Goal: Information Seeking & Learning: Compare options

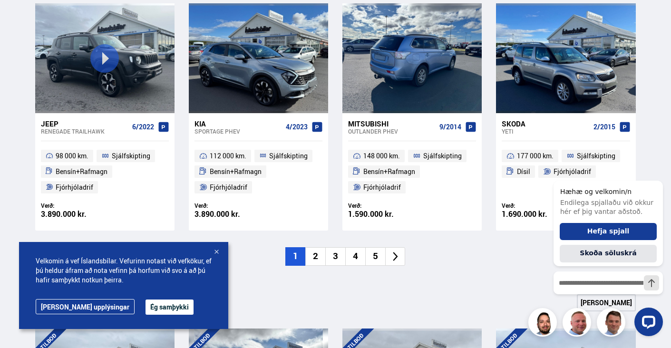
scroll to position [713, 0]
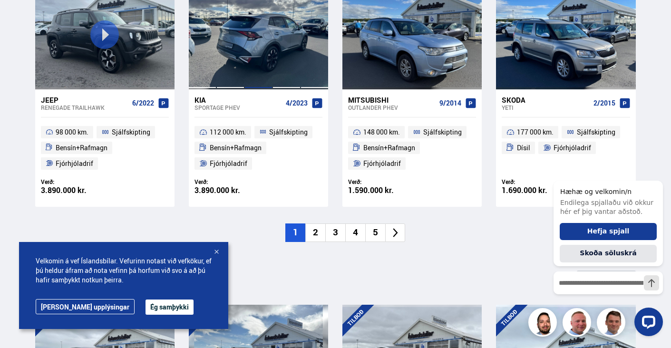
click at [264, 47] on div at bounding box center [258, 34] width 28 height 109
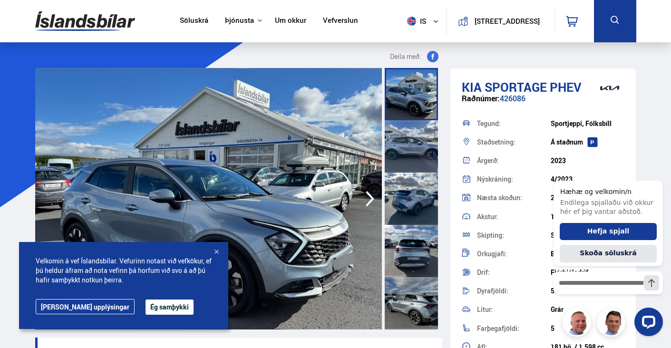
click at [217, 250] on div at bounding box center [216, 253] width 10 height 10
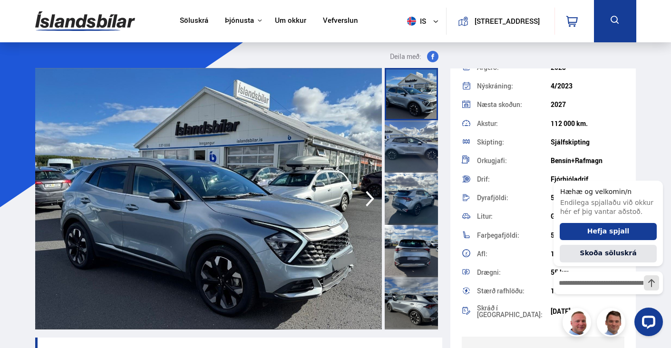
scroll to position [95, 0]
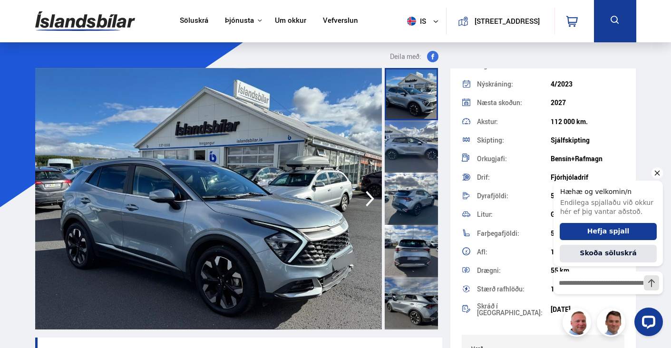
click at [657, 172] on icon "Hide greeting" at bounding box center [656, 173] width 5 height 5
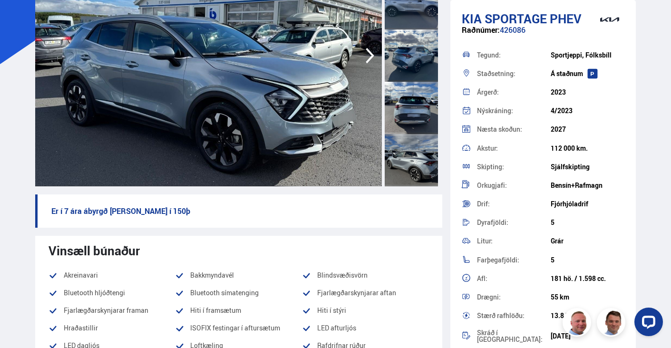
scroll to position [143, 0]
click at [367, 49] on icon "button" at bounding box center [369, 56] width 9 height 16
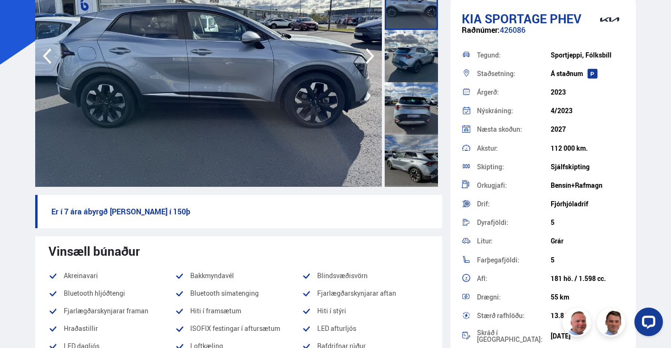
click at [367, 57] on icon "button" at bounding box center [369, 56] width 19 height 23
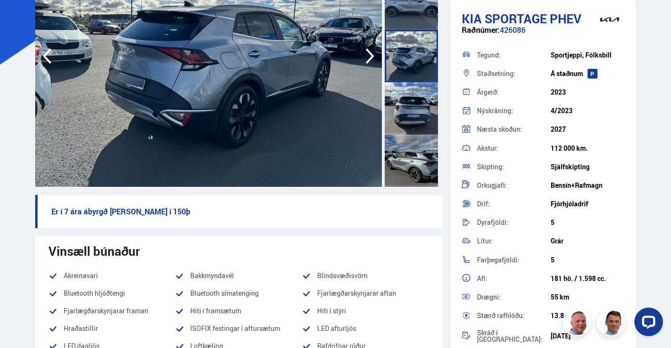
click at [367, 57] on icon "button" at bounding box center [369, 56] width 19 height 23
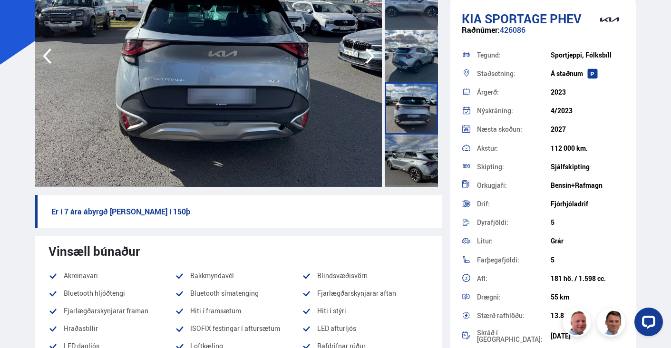
click at [368, 57] on icon "button" at bounding box center [369, 56] width 19 height 23
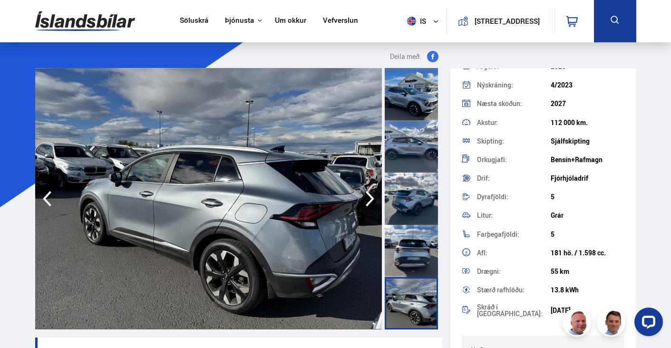
scroll to position [95, 0]
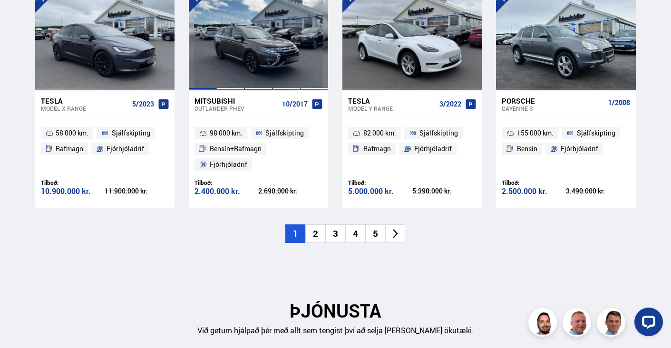
scroll to position [1046, 0]
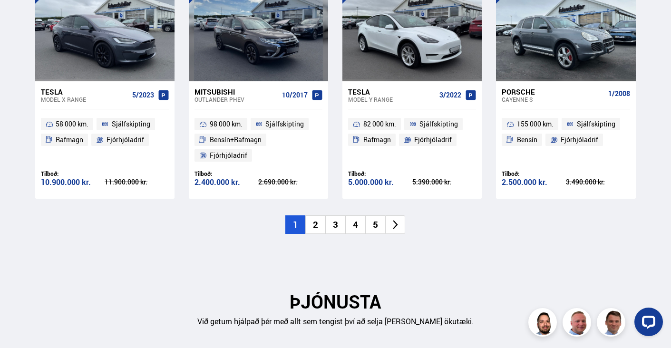
click at [313, 222] on li "2" at bounding box center [315, 224] width 20 height 19
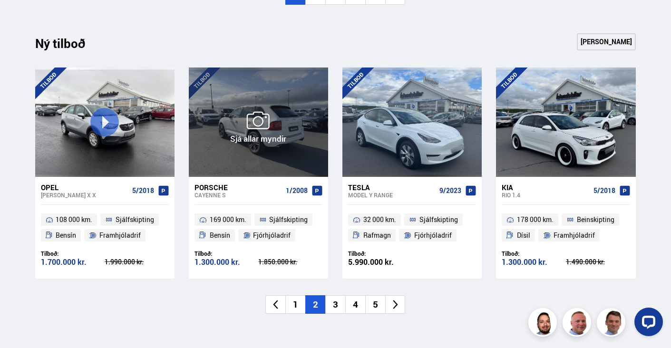
scroll to position [951, 0]
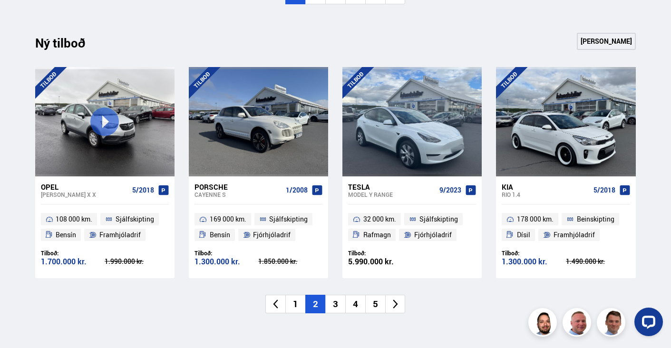
click at [330, 301] on li "3" at bounding box center [335, 304] width 20 height 19
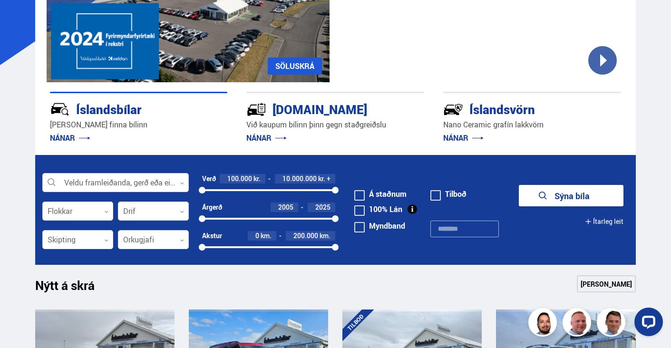
scroll to position [190, 0]
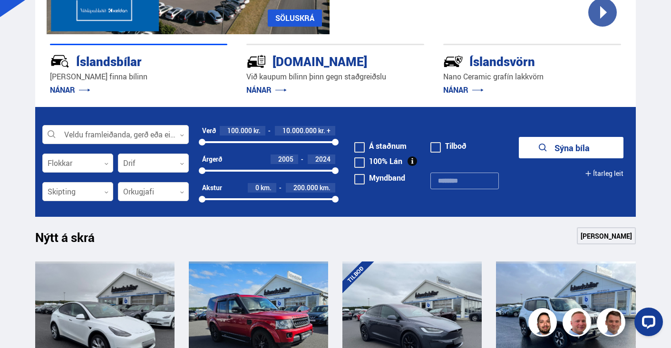
click at [336, 167] on form "Veldu framleiðanda, gerð eða eiginleika 0 Flokkar 0 Drif 0 Verð 100.000 kr. 10.…" at bounding box center [335, 162] width 600 height 110
drag, startPoint x: 201, startPoint y: 169, endPoint x: 299, endPoint y: 171, distance: 98.9
click at [299, 171] on div at bounding box center [299, 170] width 7 height 7
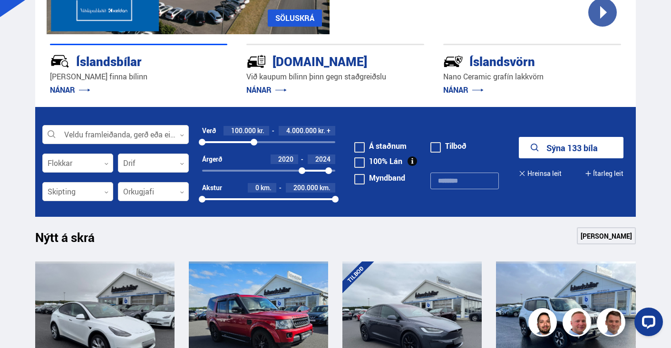
drag, startPoint x: 335, startPoint y: 140, endPoint x: 254, endPoint y: 142, distance: 80.8
click at [254, 142] on div at bounding box center [253, 142] width 7 height 7
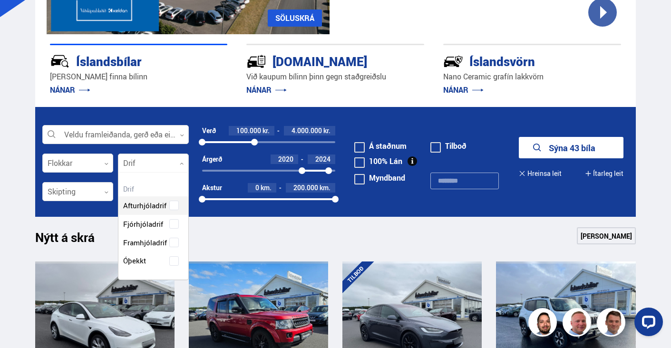
click at [182, 160] on div at bounding box center [153, 163] width 71 height 19
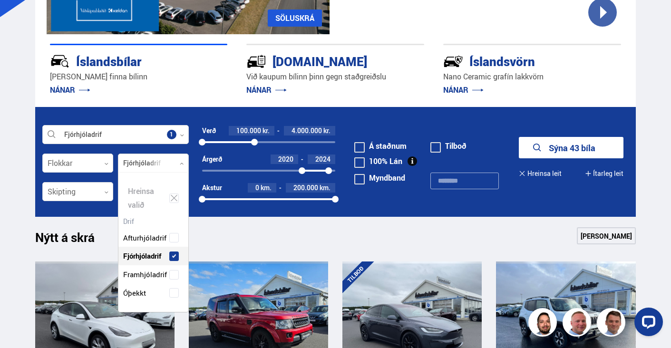
click at [156, 226] on div "Afturhjóladrif Fjórhjóladrif Framhjóladrif Óþekkt" at bounding box center [153, 258] width 70 height 88
click at [561, 146] on button "Sýna 6 bíla" at bounding box center [571, 147] width 105 height 21
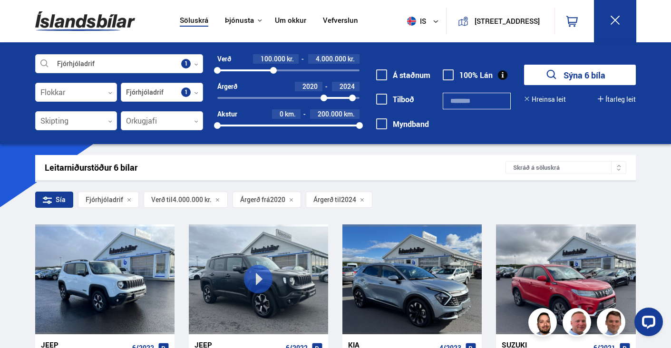
click at [189, 91] on div at bounding box center [162, 92] width 82 height 19
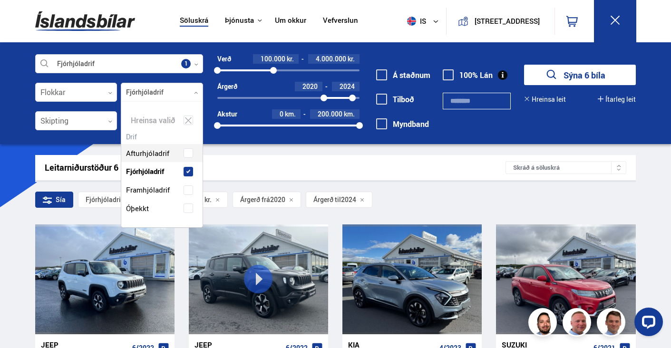
scroll to position [125, 81]
click at [187, 187] on span at bounding box center [188, 190] width 10 height 10
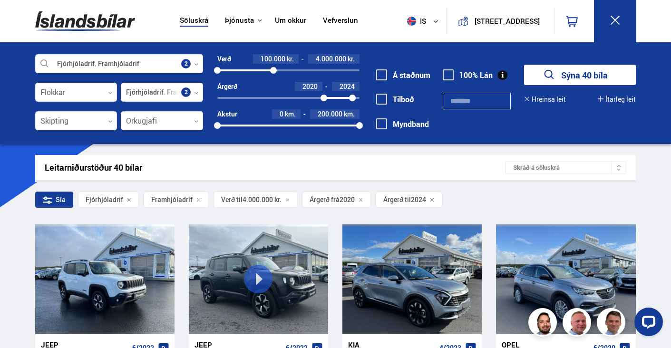
click at [580, 77] on button "Sýna 40 bíla" at bounding box center [580, 75] width 112 height 20
click at [578, 76] on button "Sýna 40 bíla" at bounding box center [580, 75] width 112 height 20
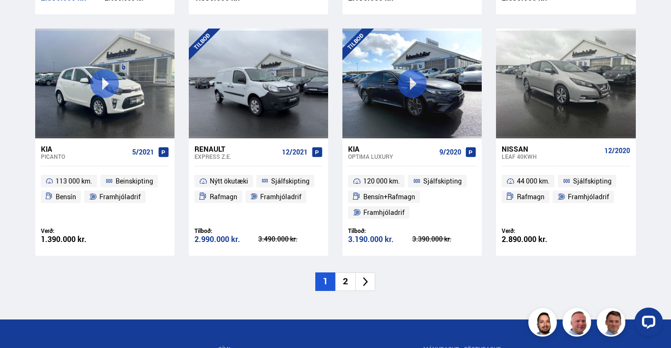
scroll to position [1394, 0]
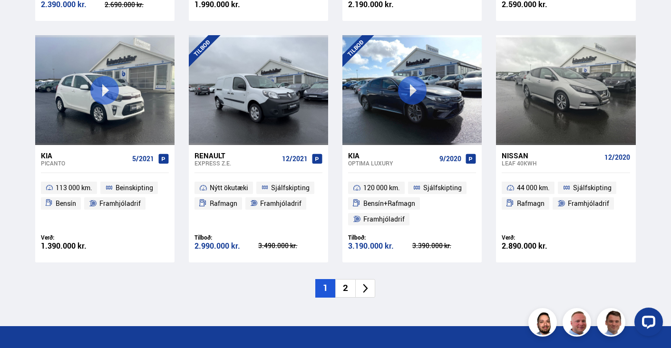
click at [366, 288] on icon at bounding box center [365, 288] width 5 height 9
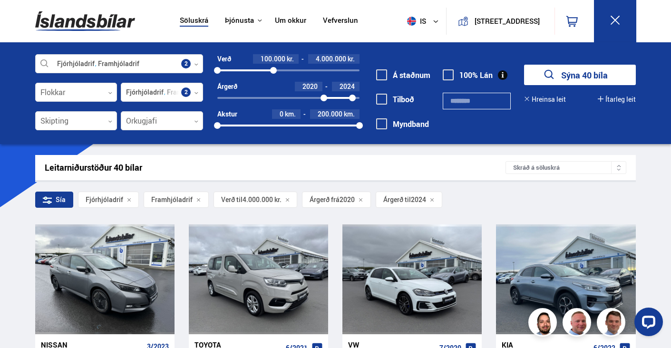
click at [190, 19] on link "Söluskrá" at bounding box center [194, 21] width 29 height 10
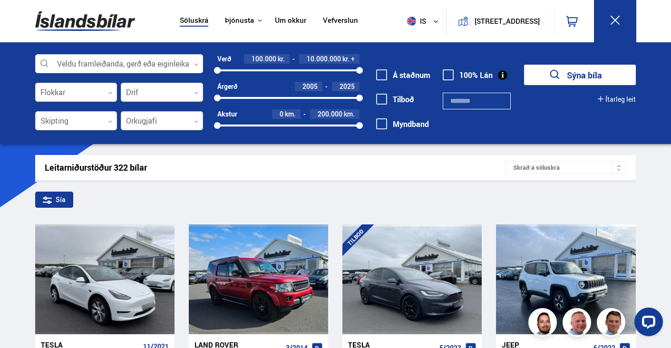
click at [192, 121] on div at bounding box center [162, 121] width 82 height 19
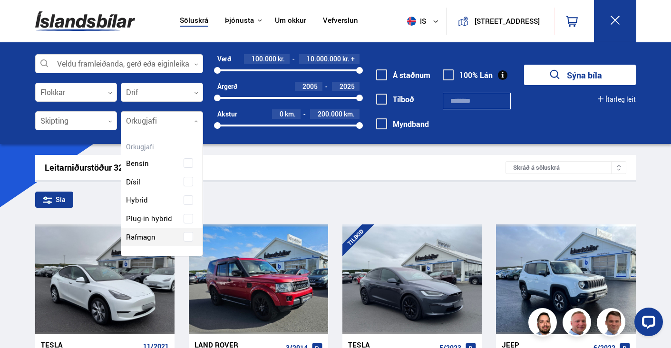
scroll to position [144, 86]
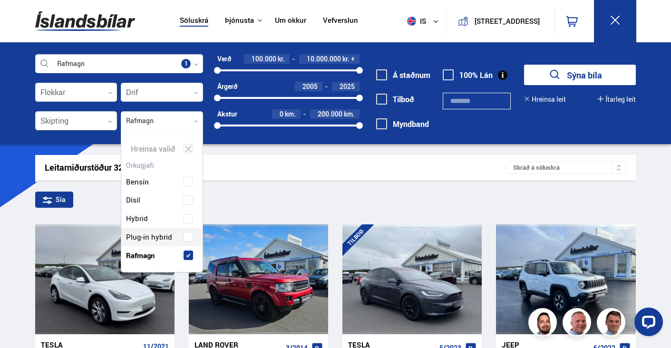
click at [158, 239] on div "Bensín Dísil Hybrid Plug-in hybrid Rafmagn" at bounding box center [161, 211] width 81 height 106
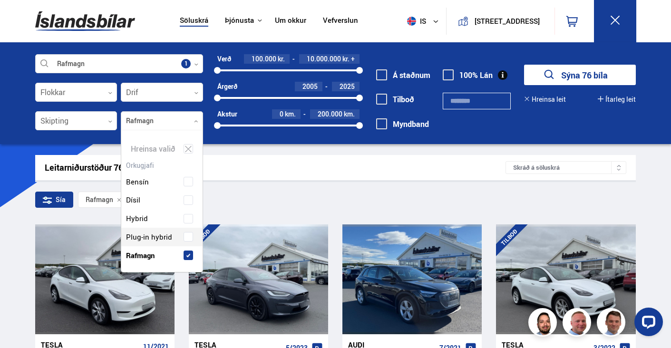
click at [586, 74] on button "Sýna 76 bíla" at bounding box center [580, 75] width 112 height 20
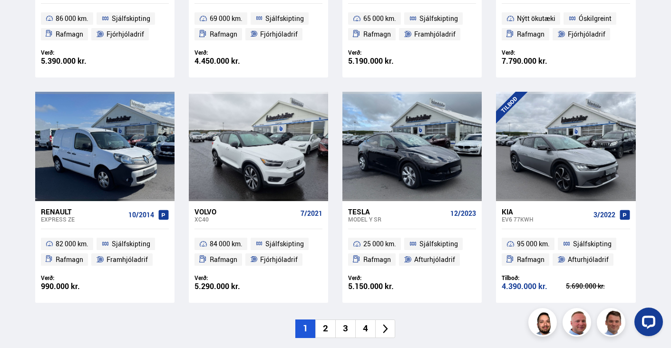
scroll to position [1283, 0]
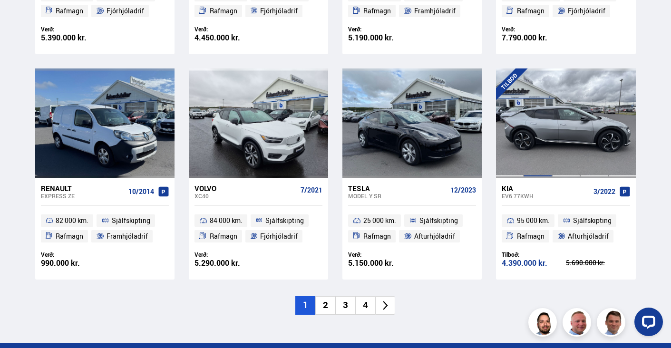
click at [543, 138] on div at bounding box center [537, 122] width 28 height 109
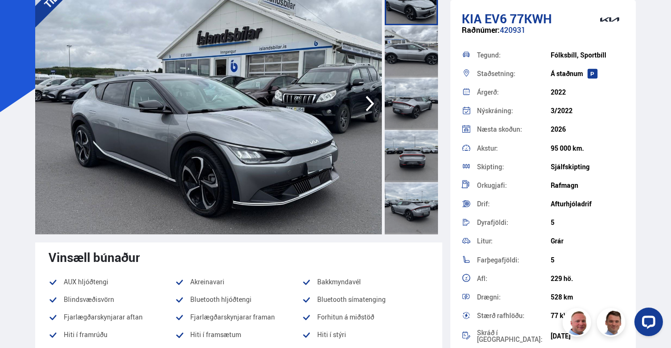
scroll to position [143, 0]
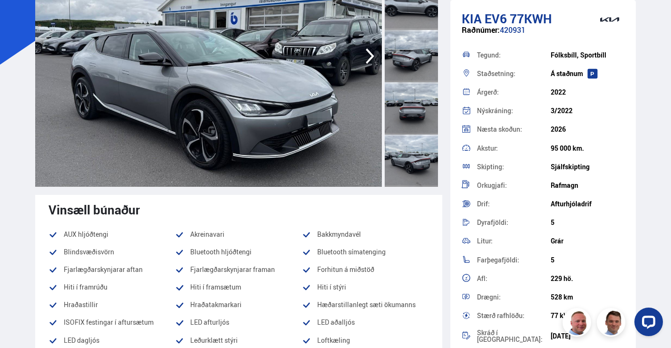
click at [369, 52] on icon "button" at bounding box center [369, 56] width 9 height 16
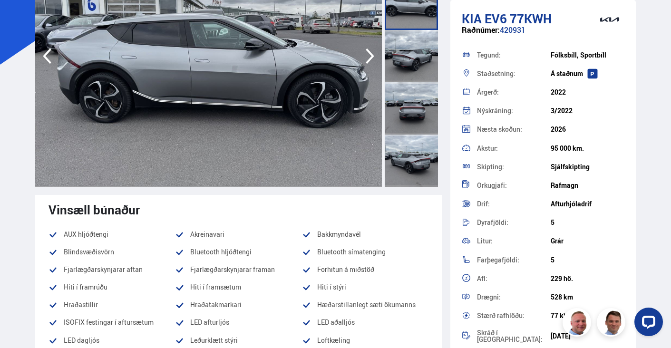
click at [369, 53] on icon "button" at bounding box center [369, 56] width 9 height 16
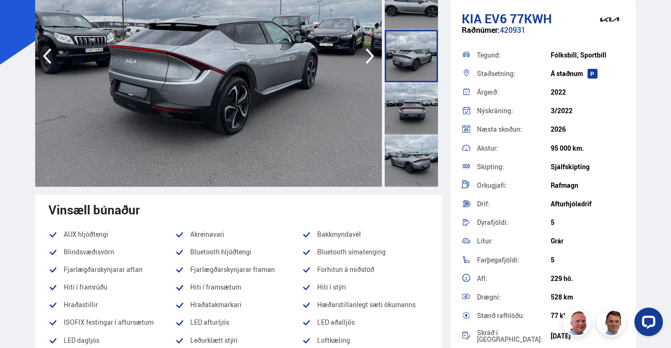
click at [369, 53] on icon "button" at bounding box center [369, 56] width 9 height 16
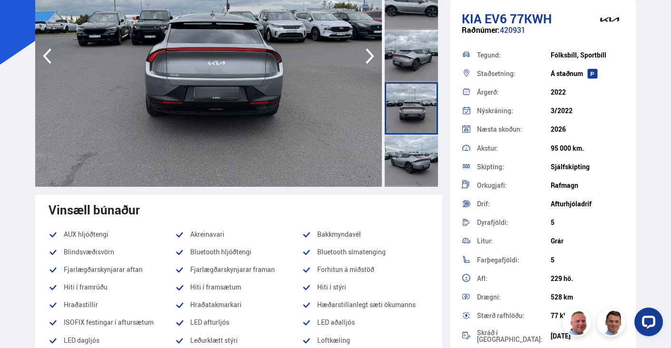
click at [369, 53] on icon "button" at bounding box center [369, 56] width 9 height 16
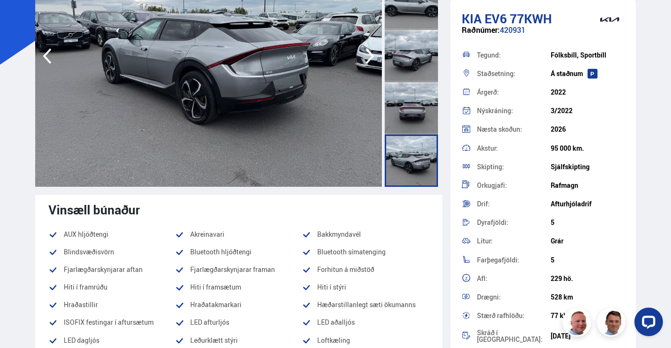
click at [369, 53] on icon "button" at bounding box center [369, 56] width 9 height 16
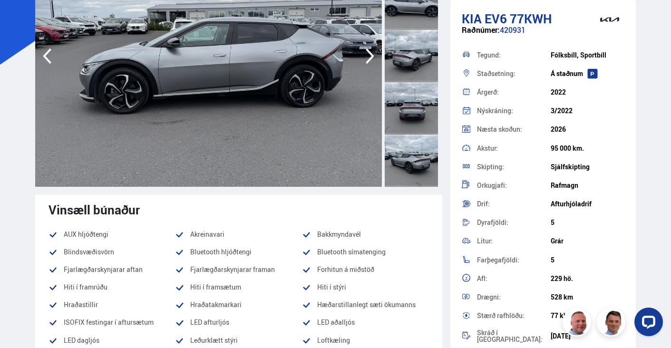
click at [369, 54] on icon "button" at bounding box center [369, 56] width 19 height 23
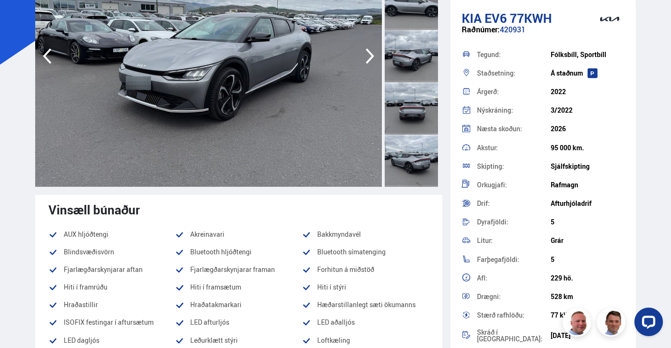
scroll to position [0, 0]
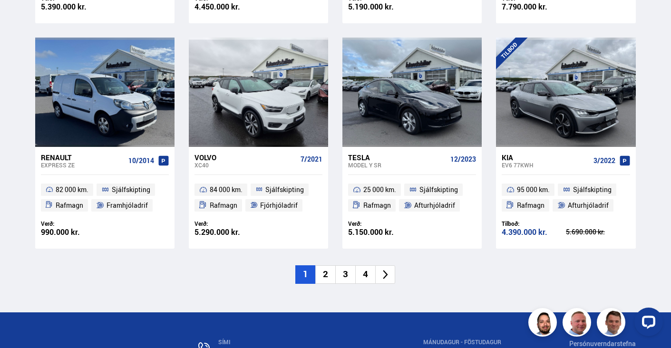
scroll to position [1290, 0]
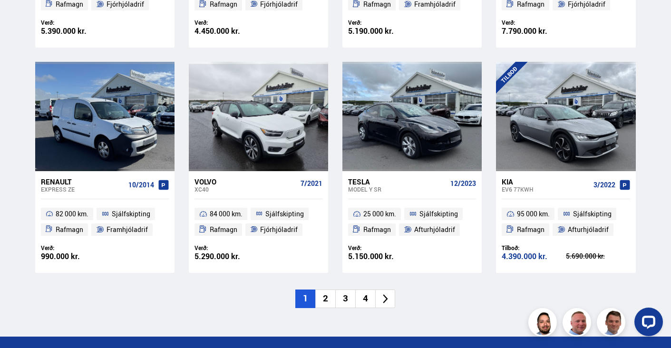
click at [389, 298] on icon at bounding box center [385, 298] width 11 height 11
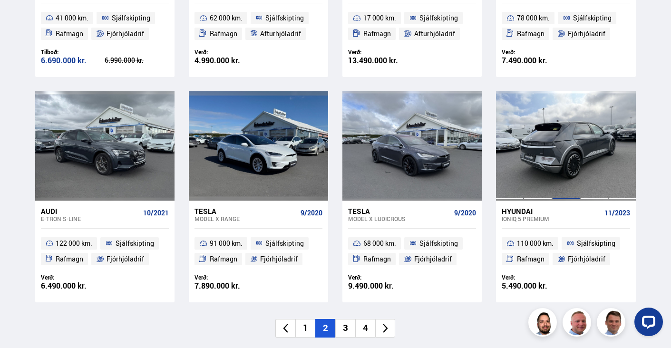
scroll to position [1283, 0]
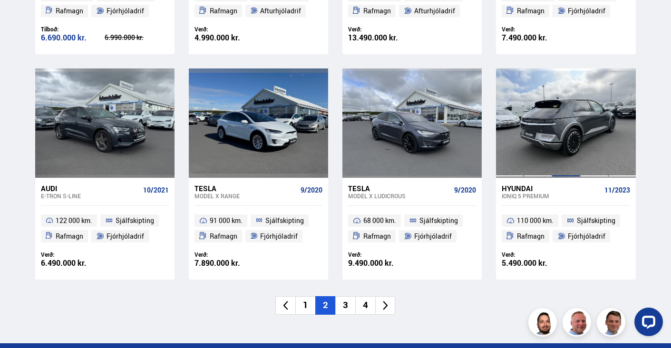
click at [572, 138] on div at bounding box center [566, 122] width 28 height 109
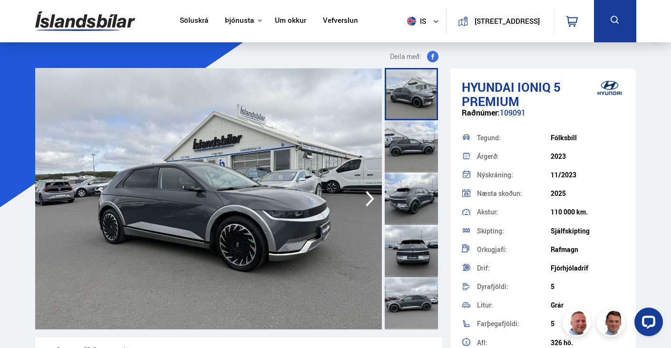
click at [375, 194] on icon "button" at bounding box center [369, 198] width 19 height 23
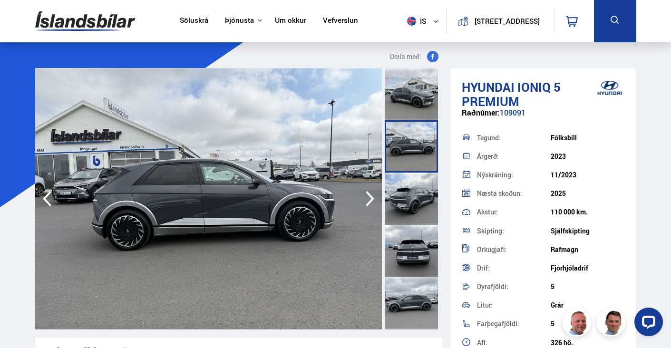
click at [367, 198] on icon "button" at bounding box center [369, 198] width 19 height 23
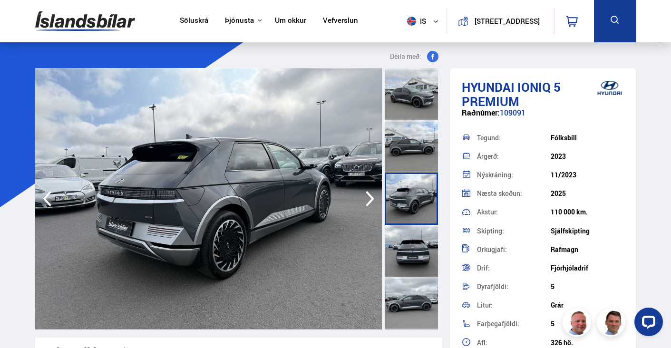
click at [367, 198] on icon "button" at bounding box center [369, 198] width 19 height 23
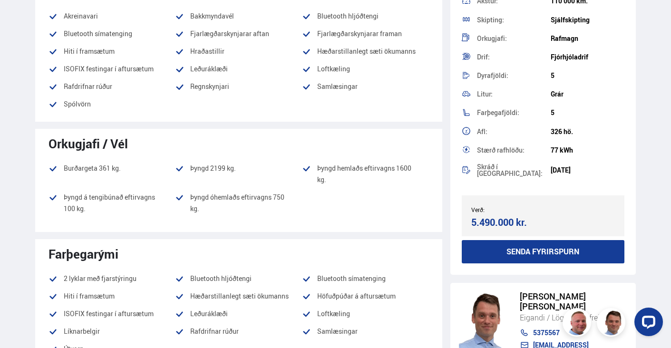
scroll to position [380, 0]
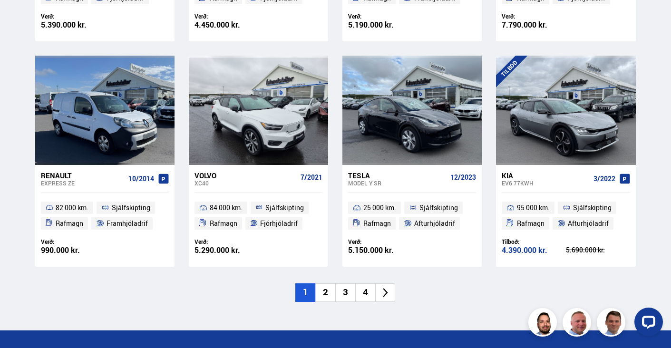
scroll to position [1290, 0]
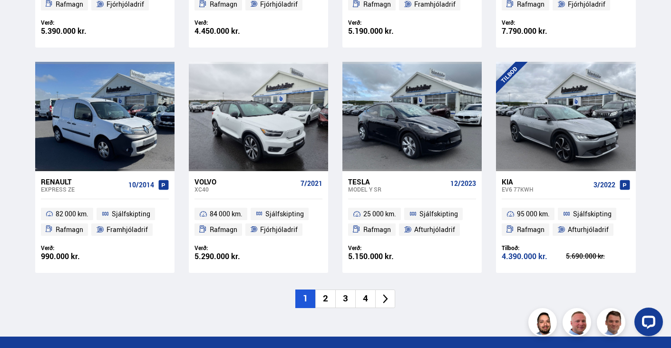
click at [386, 304] on icon at bounding box center [385, 298] width 11 height 11
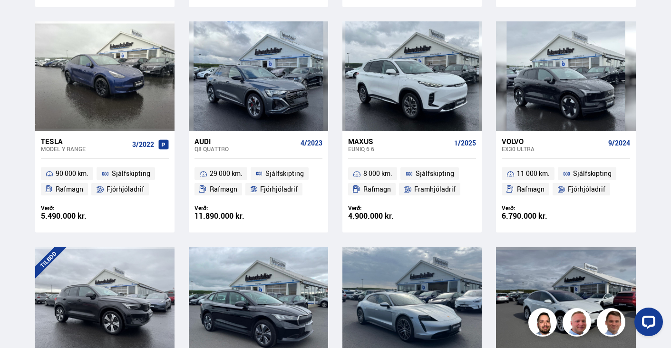
scroll to position [903, 0]
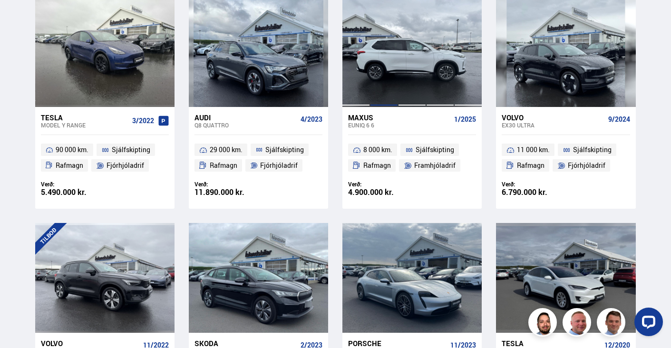
click at [389, 70] on div at bounding box center [384, 52] width 28 height 109
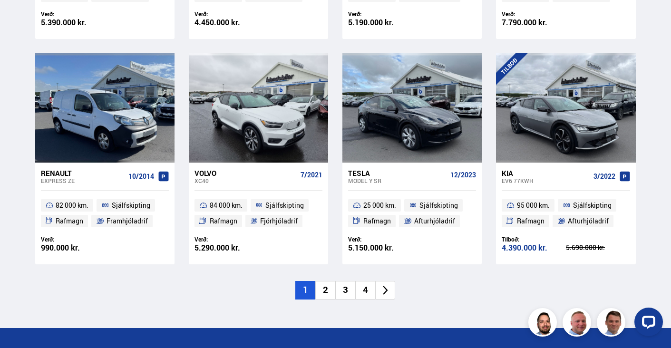
scroll to position [1385, 0]
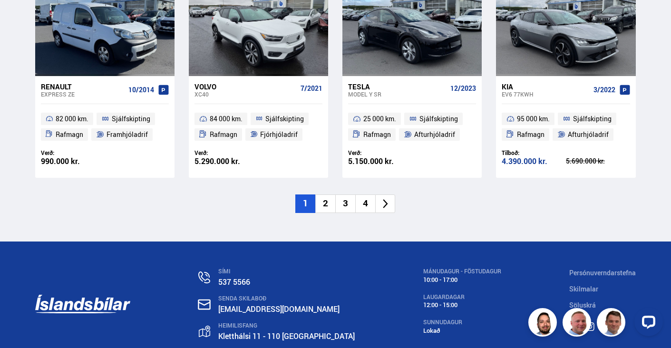
click at [327, 204] on li "2" at bounding box center [325, 203] width 20 height 19
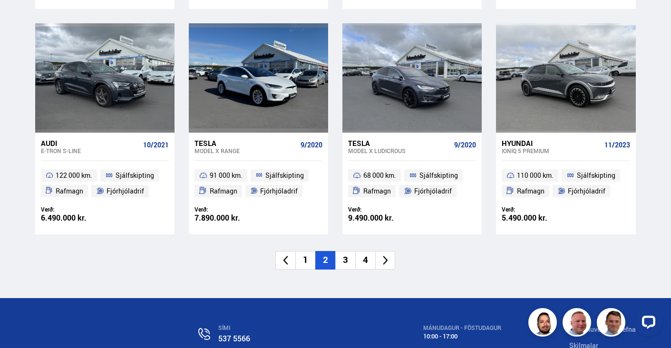
scroll to position [1331, 0]
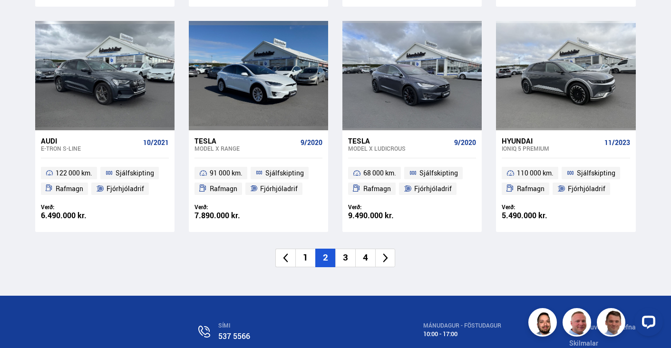
click at [346, 256] on li "3" at bounding box center [345, 258] width 20 height 19
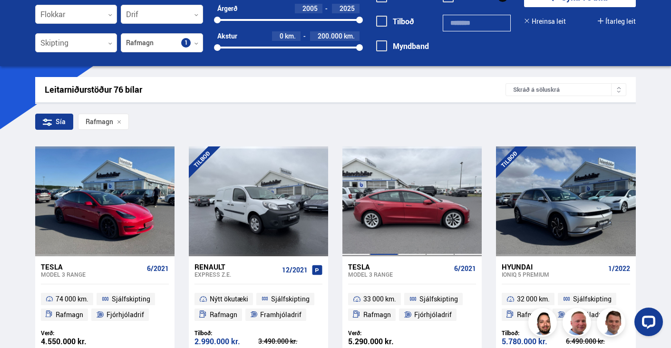
scroll to position [27, 0]
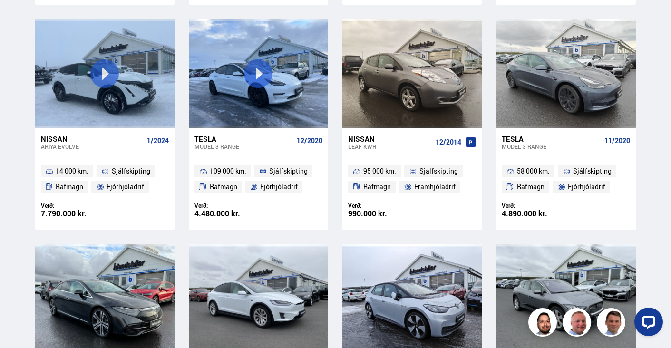
scroll to position [903, 0]
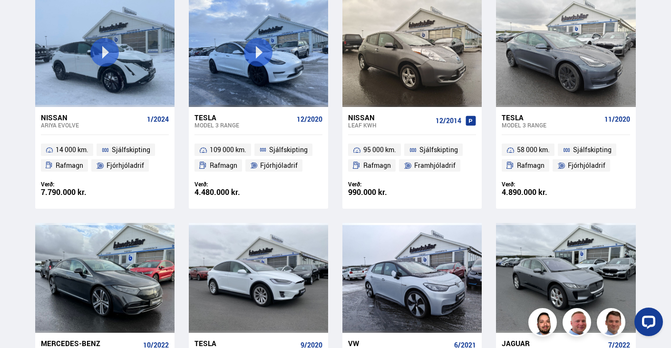
click at [370, 119] on div "Nissan" at bounding box center [390, 117] width 84 height 9
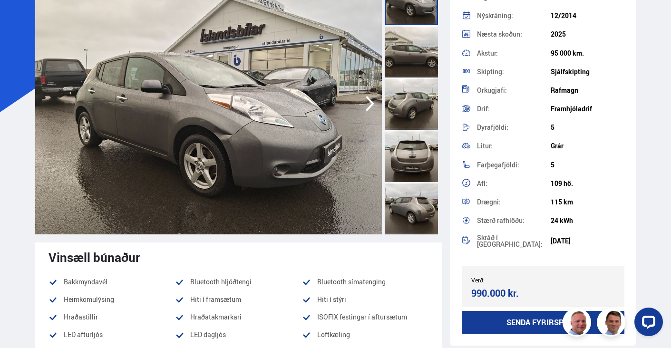
scroll to position [143, 0]
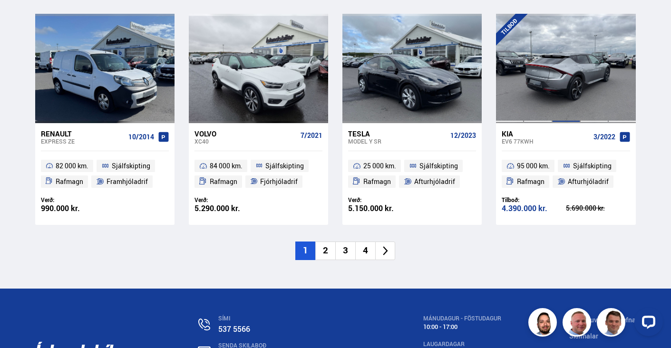
scroll to position [1337, 0]
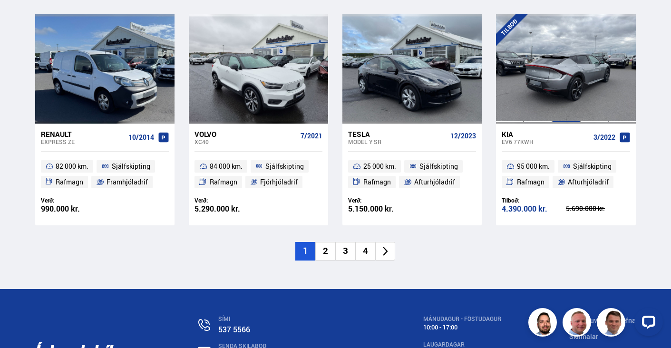
click at [576, 82] on div at bounding box center [566, 68] width 28 height 109
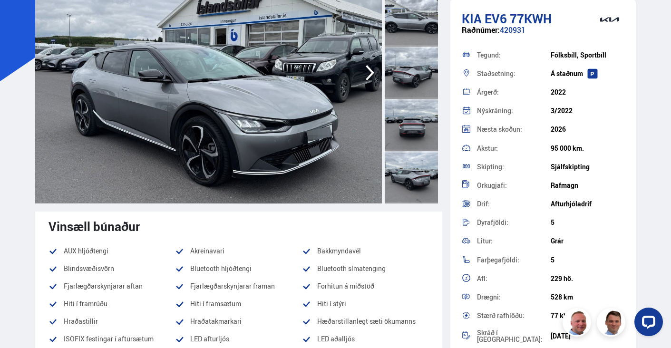
scroll to position [143, 0]
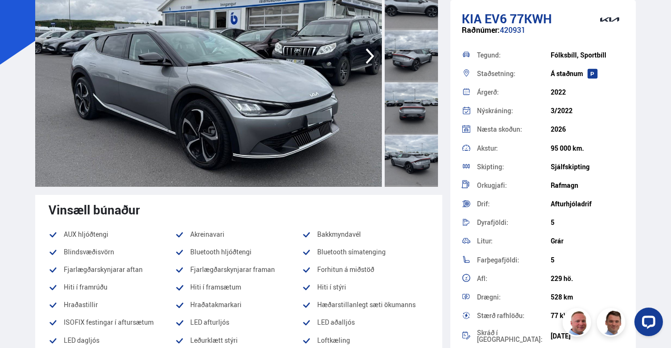
click at [369, 57] on icon "button" at bounding box center [369, 56] width 19 height 23
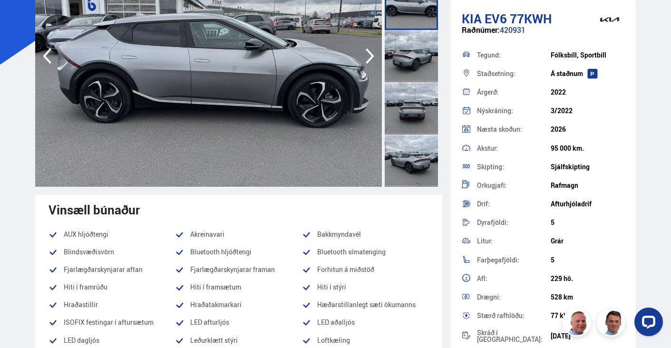
click at [365, 57] on icon "button" at bounding box center [369, 56] width 19 height 23
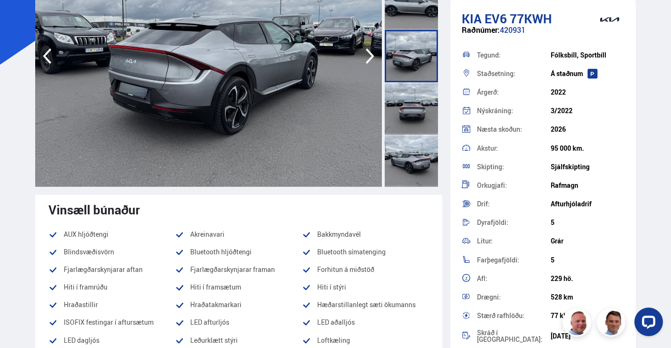
click at [365, 57] on icon "button" at bounding box center [369, 56] width 19 height 23
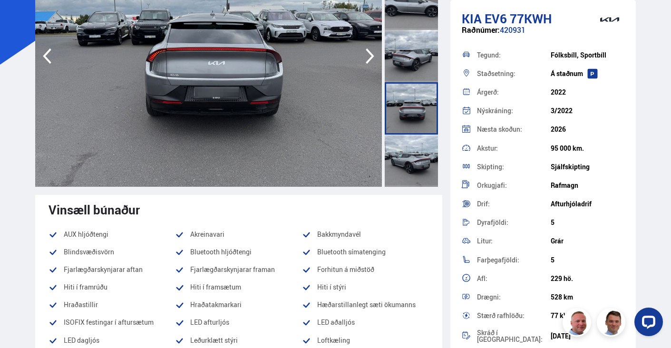
click at [365, 57] on icon "button" at bounding box center [369, 56] width 19 height 23
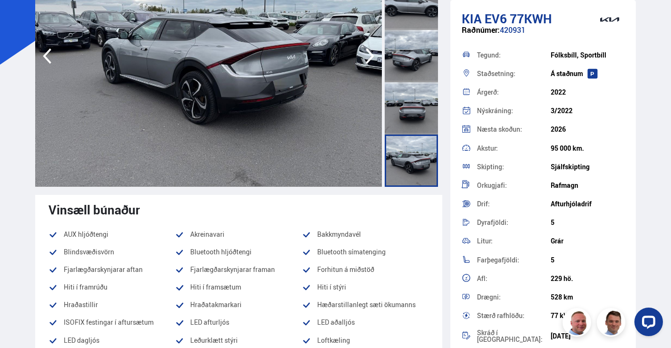
click at [365, 57] on icon "button" at bounding box center [369, 56] width 19 height 23
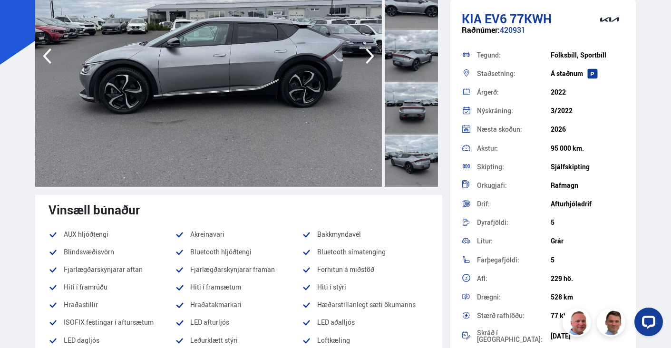
click at [365, 57] on icon "button" at bounding box center [369, 56] width 19 height 23
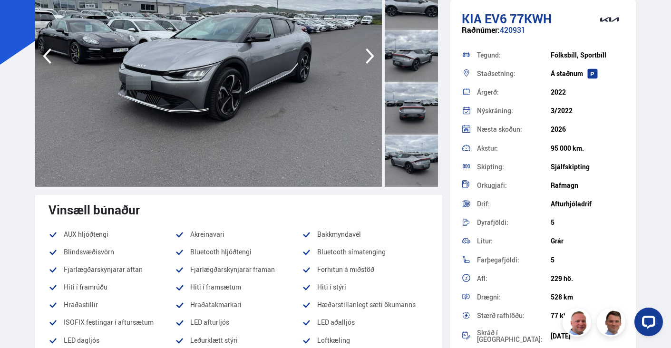
click at [365, 57] on icon "button" at bounding box center [369, 56] width 19 height 23
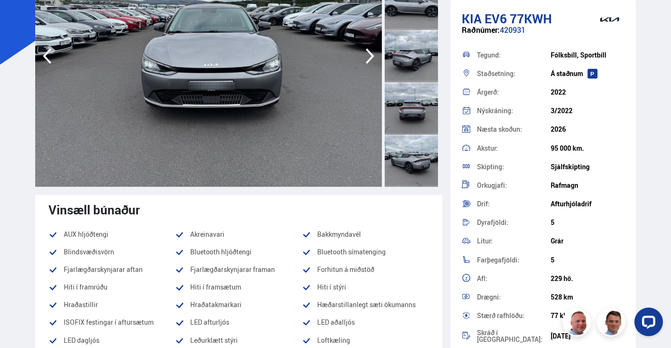
click at [365, 57] on icon "button" at bounding box center [369, 56] width 19 height 23
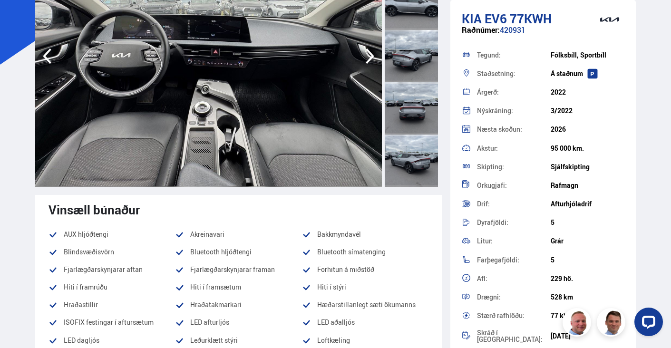
click at [365, 57] on icon "button" at bounding box center [369, 56] width 19 height 23
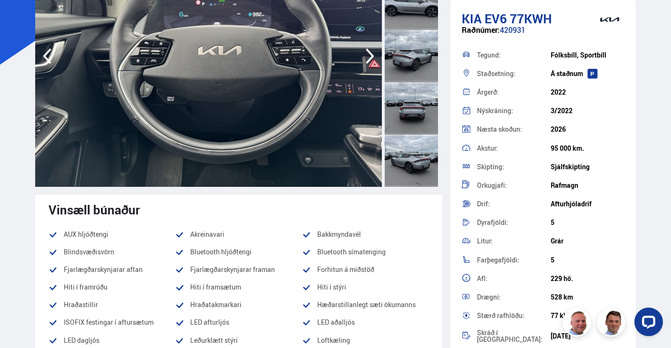
click at [365, 57] on icon "button" at bounding box center [369, 56] width 19 height 23
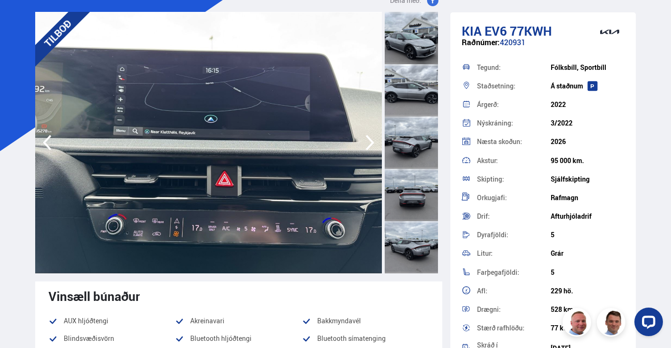
scroll to position [48, 0]
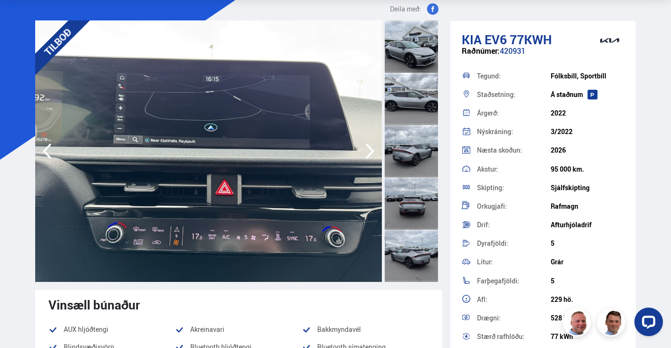
click at [369, 153] on icon "button" at bounding box center [369, 151] width 19 height 23
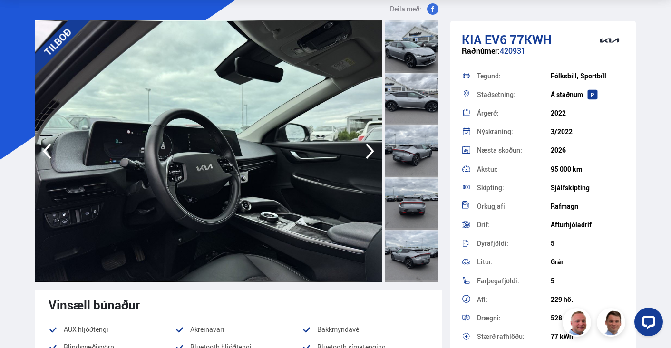
click at [369, 153] on icon "button" at bounding box center [369, 151] width 19 height 23
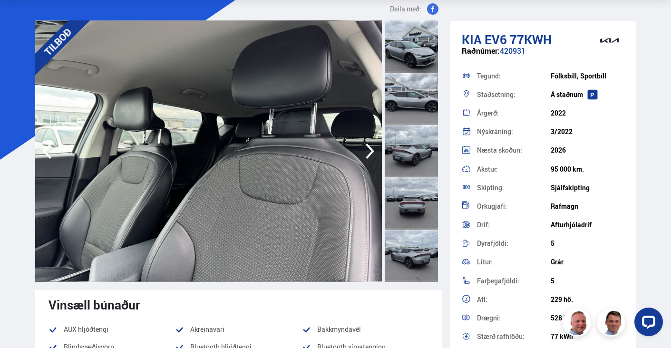
click at [369, 153] on icon "button" at bounding box center [369, 151] width 19 height 23
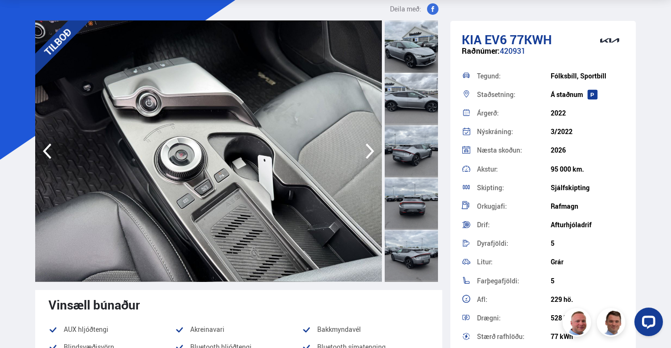
click at [369, 153] on icon "button" at bounding box center [369, 151] width 19 height 23
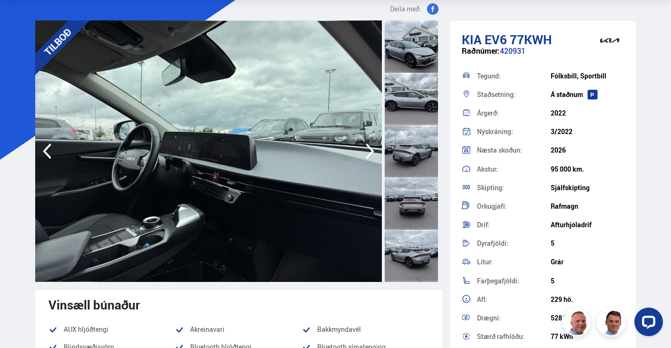
click at [369, 153] on icon "button" at bounding box center [369, 151] width 19 height 23
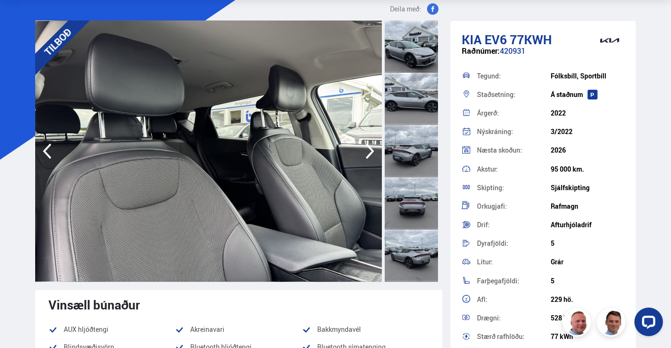
click at [369, 153] on icon "button" at bounding box center [369, 151] width 19 height 23
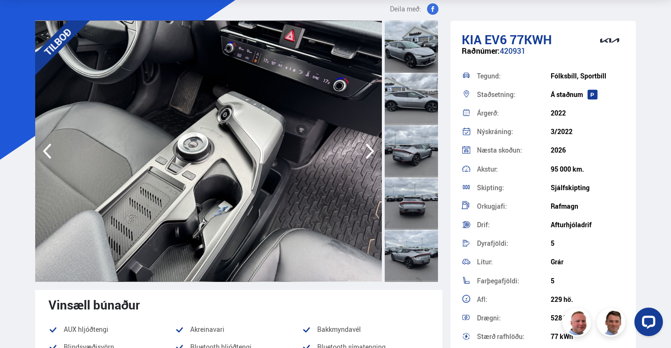
click at [369, 153] on icon "button" at bounding box center [369, 151] width 19 height 23
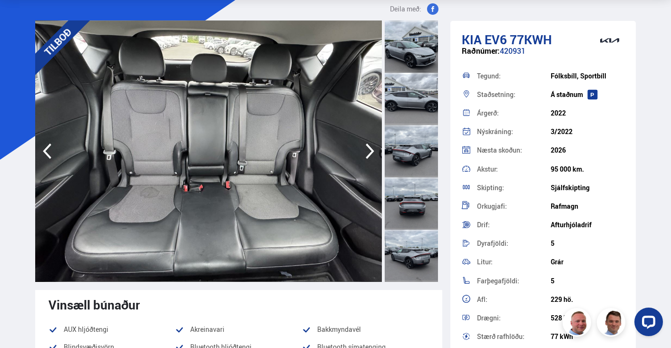
click at [369, 151] on icon "button" at bounding box center [369, 151] width 19 height 23
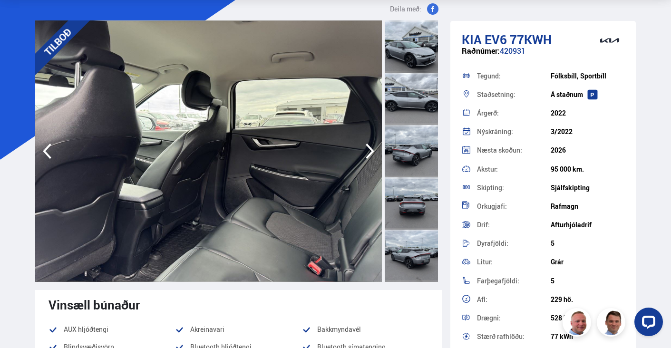
click at [369, 151] on icon "button" at bounding box center [369, 151] width 19 height 23
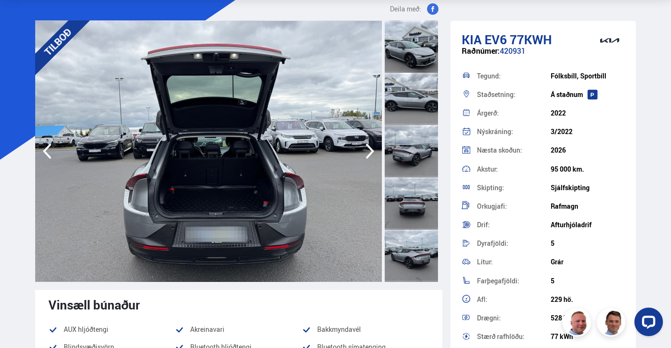
click at [369, 151] on icon "button" at bounding box center [369, 151] width 19 height 23
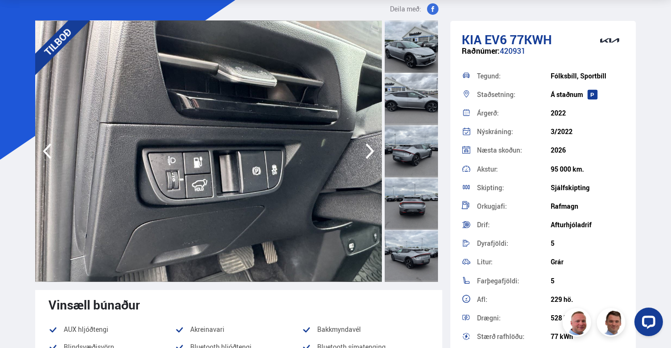
click at [369, 151] on icon "button" at bounding box center [369, 151] width 19 height 23
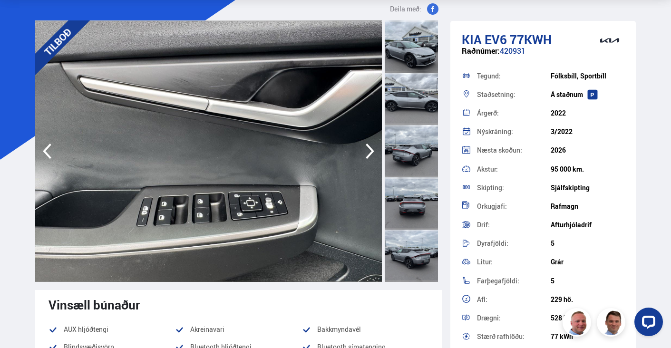
click at [369, 151] on icon "button" at bounding box center [369, 151] width 19 height 23
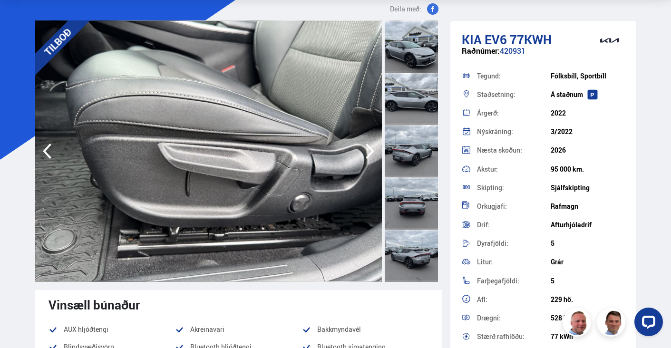
click at [369, 151] on icon "button" at bounding box center [369, 151] width 19 height 23
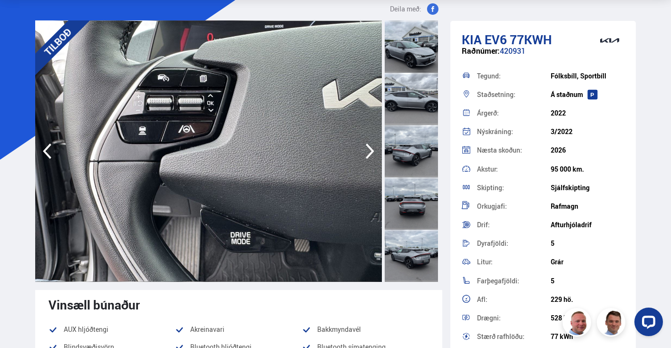
click at [369, 151] on icon "button" at bounding box center [369, 151] width 19 height 23
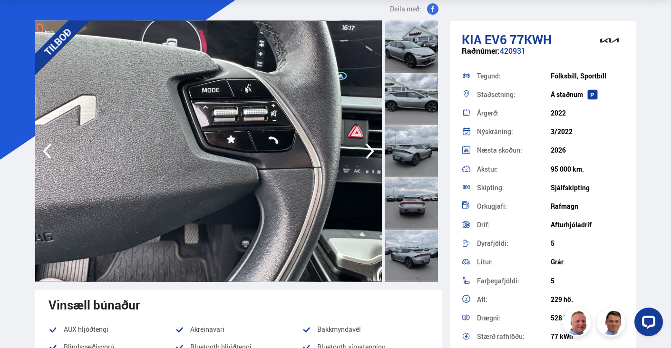
click at [369, 151] on icon "button" at bounding box center [369, 151] width 19 height 23
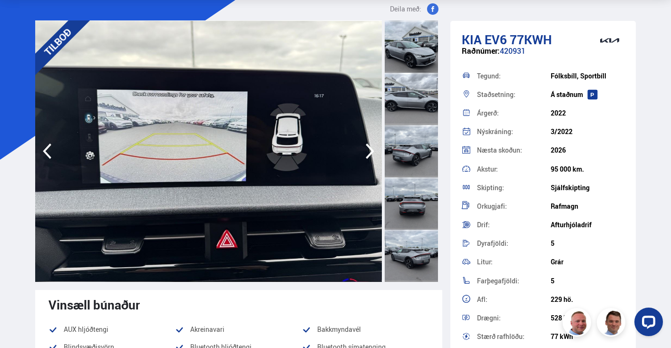
click at [370, 152] on icon "button" at bounding box center [369, 151] width 19 height 23
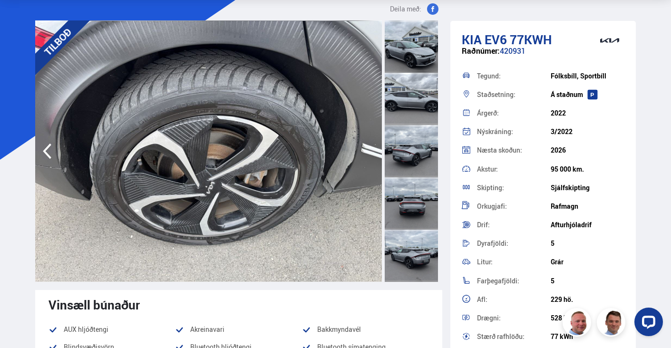
click at [370, 152] on img at bounding box center [208, 150] width 347 height 261
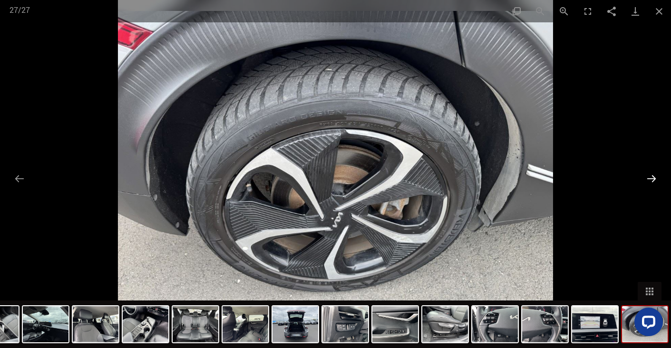
click at [652, 176] on button "Next slide" at bounding box center [651, 178] width 20 height 19
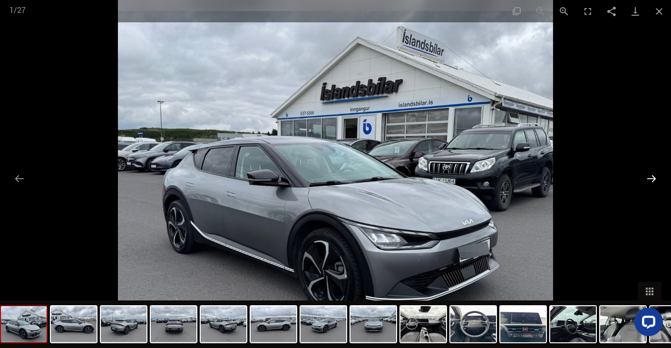
click at [653, 178] on button "Next slide" at bounding box center [651, 178] width 20 height 19
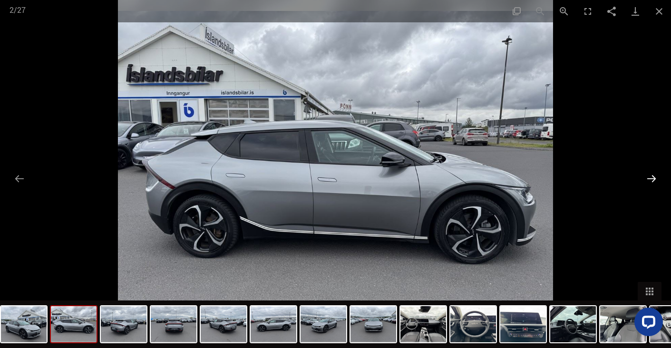
click at [653, 178] on button "Next slide" at bounding box center [651, 178] width 20 height 19
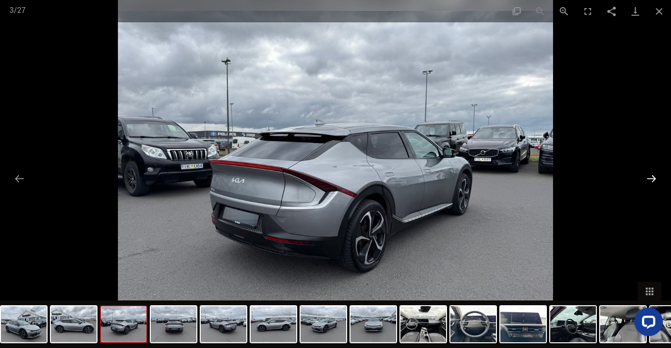
click at [653, 178] on button "Next slide" at bounding box center [651, 178] width 20 height 19
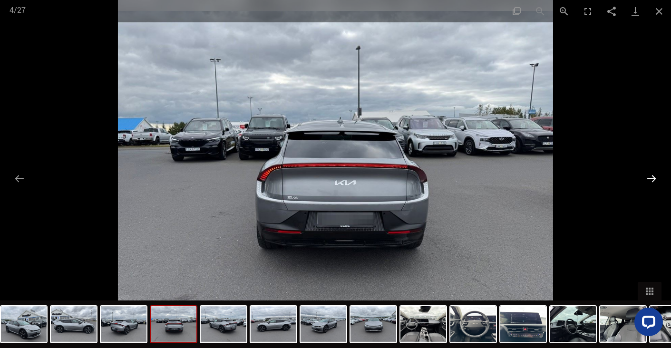
click at [653, 178] on button "Next slide" at bounding box center [651, 178] width 20 height 19
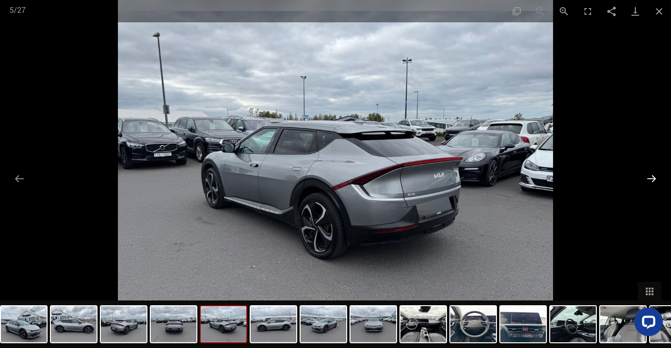
click at [652, 178] on button "Next slide" at bounding box center [651, 178] width 20 height 19
